Goal: Information Seeking & Learning: Find specific fact

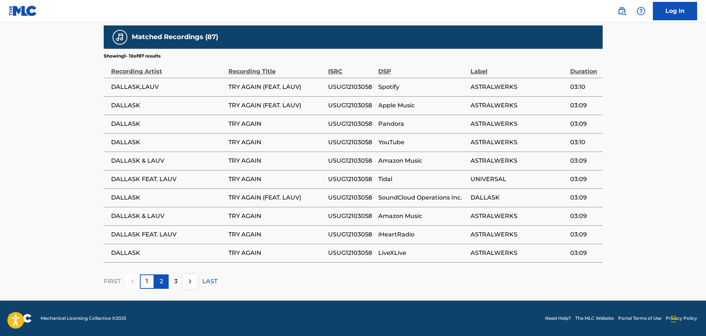
click at [161, 285] on p "2" at bounding box center [161, 281] width 3 height 9
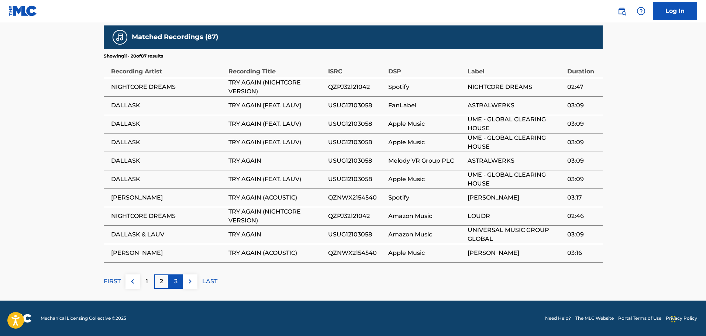
click at [177, 282] on p "3" at bounding box center [175, 281] width 3 height 9
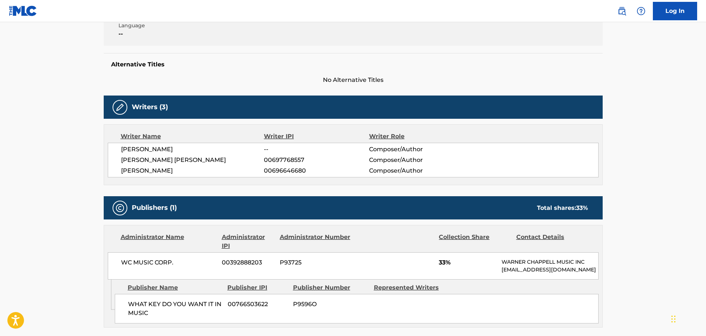
scroll to position [164, 0]
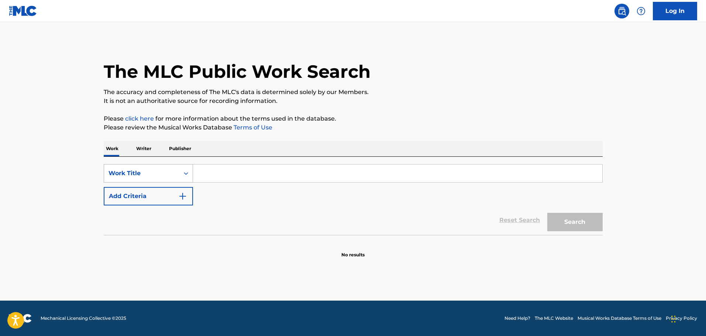
click at [170, 174] on div "Work Title" at bounding box center [142, 173] width 66 height 9
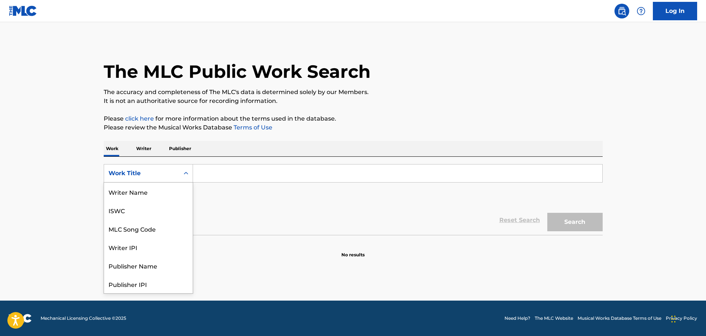
scroll to position [37, 0]
click at [155, 192] on div "MLC Song Code" at bounding box center [148, 192] width 89 height 18
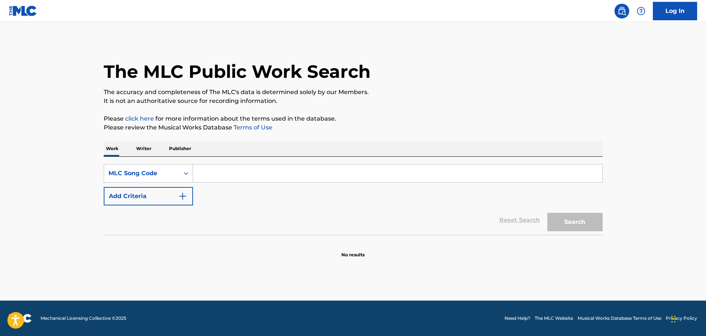
click at [206, 176] on input "Search Form" at bounding box center [397, 174] width 409 height 18
paste input "TD1KRD"
type input "TD1KRD"
click at [548, 213] on button "Search" at bounding box center [575, 222] width 55 height 18
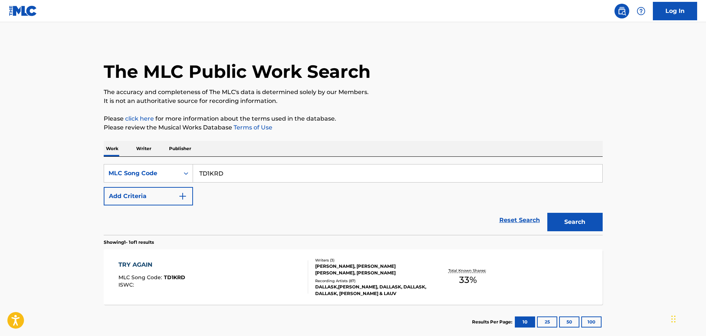
click at [185, 273] on div "TRY AGAIN MLC Song Code : TD1KRD ISWC :" at bounding box center [214, 277] width 190 height 33
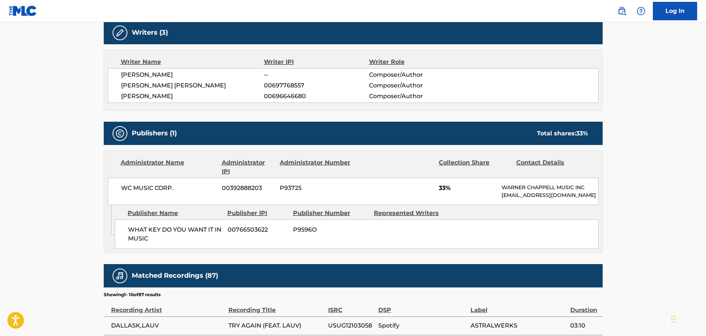
scroll to position [239, 0]
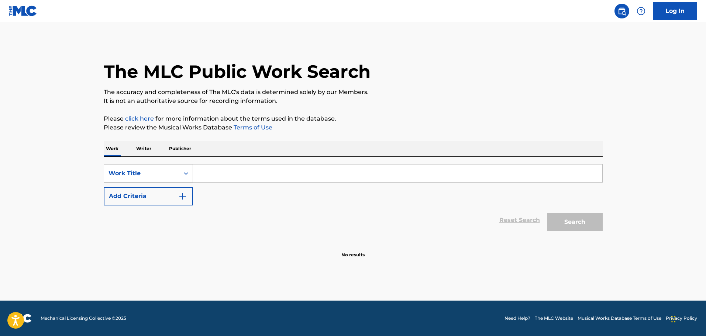
click at [177, 182] on div "Work Title" at bounding box center [148, 173] width 89 height 18
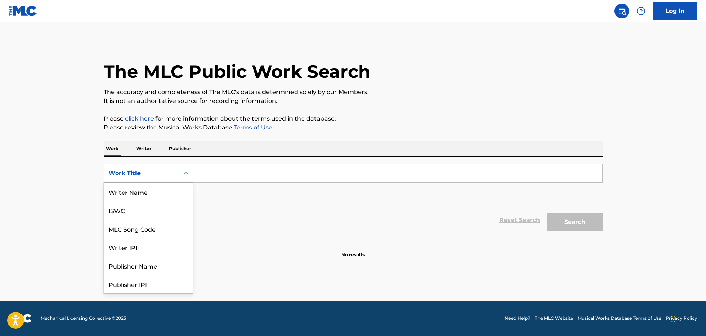
scroll to position [37, 0]
click at [166, 198] on div "MLC Song Code" at bounding box center [148, 192] width 89 height 18
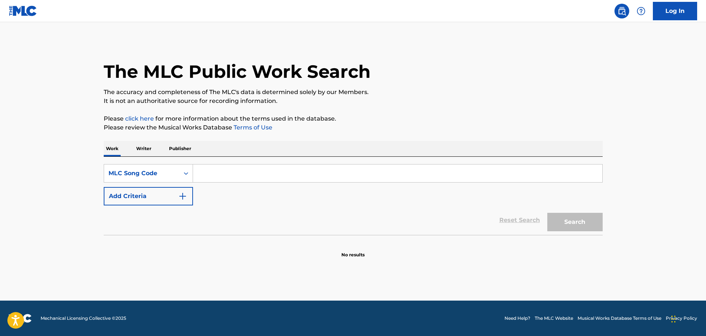
click at [213, 181] on input "Search Form" at bounding box center [397, 174] width 409 height 18
paste input "OD00S8"
type input "OD00S8"
click at [548, 213] on button "Search" at bounding box center [575, 222] width 55 height 18
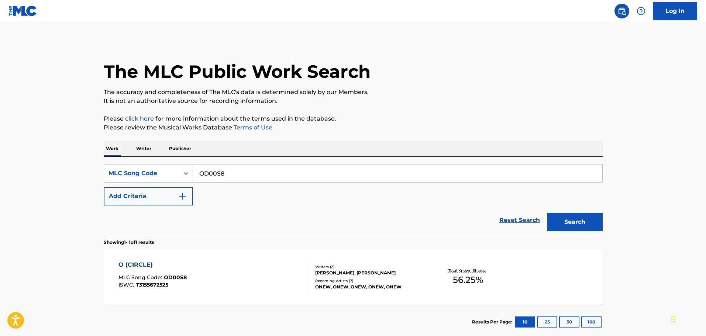
scroll to position [42, 0]
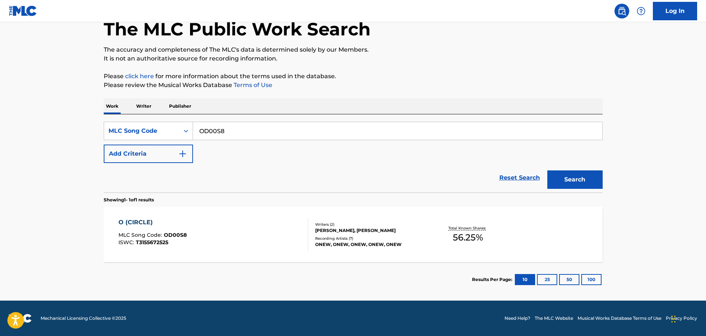
click at [141, 223] on div "O (CIRCLE)" at bounding box center [153, 222] width 68 height 9
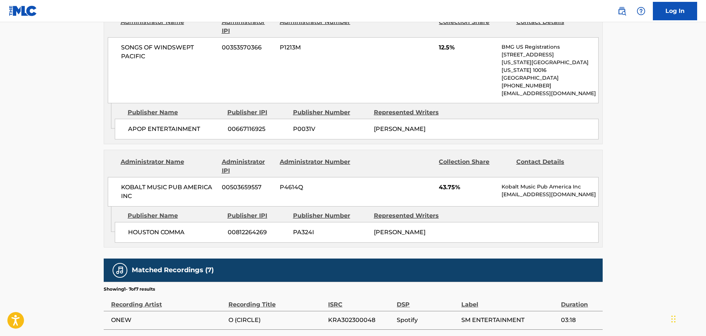
scroll to position [400, 0]
